Goal: Use online tool/utility: Utilize a website feature to perform a specific function

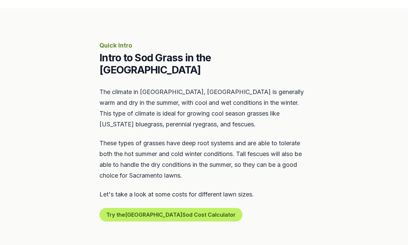
scroll to position [283, 0]
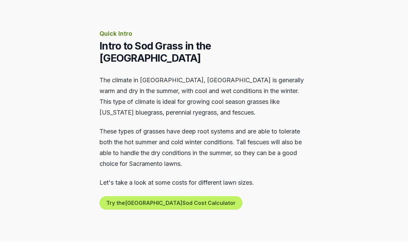
click at [29, 152] on section "Quick Intro Intro to Sod Grass in the [GEOGRAPHIC_DATA] Area The climate in [GE…" at bounding box center [204, 119] width 408 height 245
click at [163, 196] on button "Try the Sacramento Sod Cost Calculator" at bounding box center [170, 202] width 143 height 13
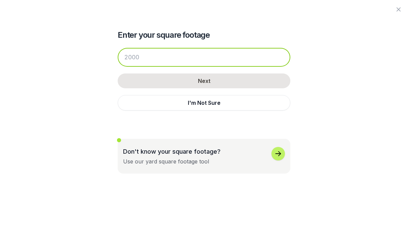
click at [179, 54] on input "number" at bounding box center [204, 57] width 173 height 19
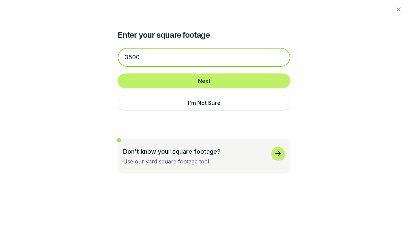
type input "3500"
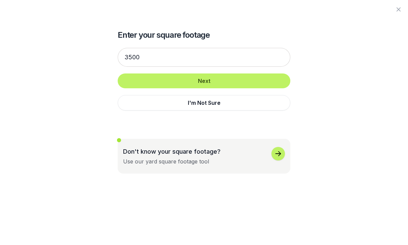
click at [218, 82] on button "Next" at bounding box center [204, 81] width 173 height 15
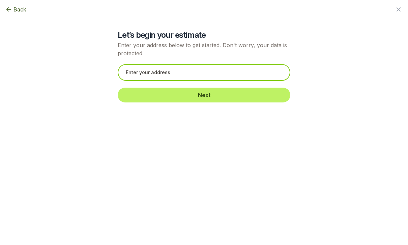
click at [191, 69] on input "text" at bounding box center [204, 72] width 173 height 17
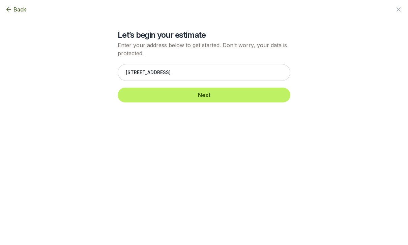
click at [211, 94] on button "Next" at bounding box center [204, 95] width 173 height 15
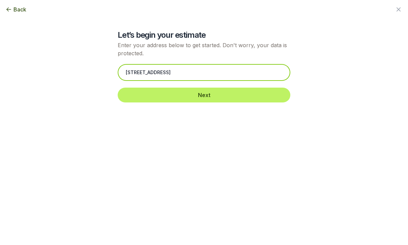
click at [211, 72] on input "[STREET_ADDRESS]" at bounding box center [204, 72] width 173 height 17
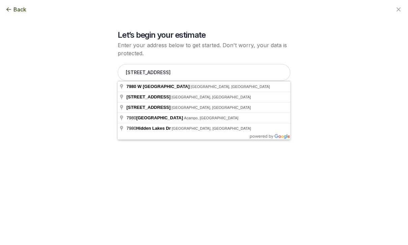
type input "[STREET_ADDRESS]"
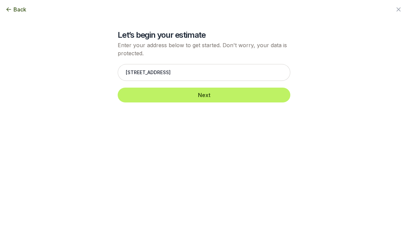
click at [210, 94] on button "Next" at bounding box center [204, 95] width 173 height 15
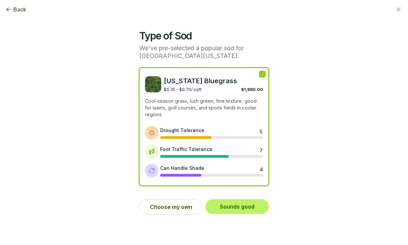
click at [177, 207] on button "Choose my own" at bounding box center [170, 207] width 63 height 16
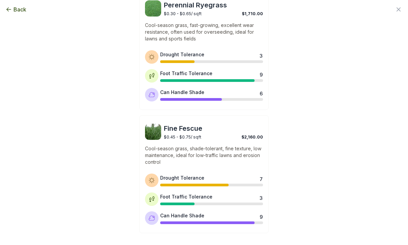
scroll to position [423, 0]
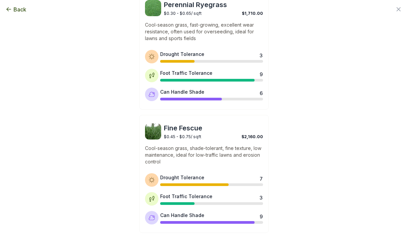
click at [203, 145] on p "Cool-season grass, shade-tolerant, fine texture, low maintenance, ideal for low…" at bounding box center [204, 155] width 118 height 20
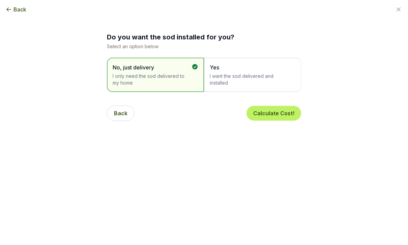
click at [249, 69] on span "Yes" at bounding box center [249, 67] width 79 height 8
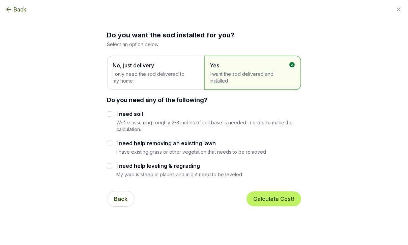
scroll to position [4, 0]
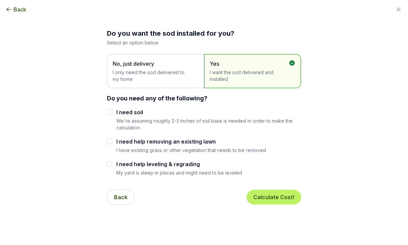
click at [108, 143] on input "I need help removing an existing lawn" at bounding box center [109, 141] width 5 height 5
checkbox input "true"
click at [108, 110] on input "I need soil" at bounding box center [109, 112] width 5 height 5
checkbox input "true"
click at [110, 164] on input "I need help leveling & regrading" at bounding box center [109, 164] width 5 height 5
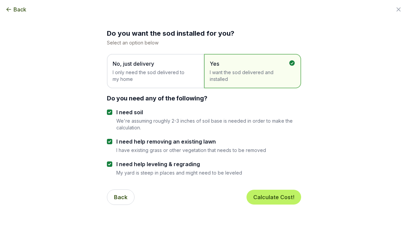
checkbox input "true"
click at [271, 197] on button "Calculate Cost!" at bounding box center [273, 197] width 55 height 15
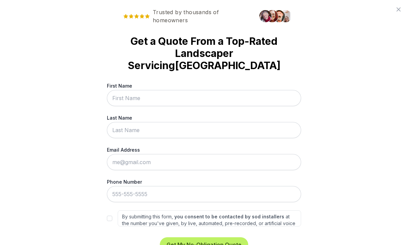
scroll to position [0, 0]
